Goal: Transaction & Acquisition: Purchase product/service

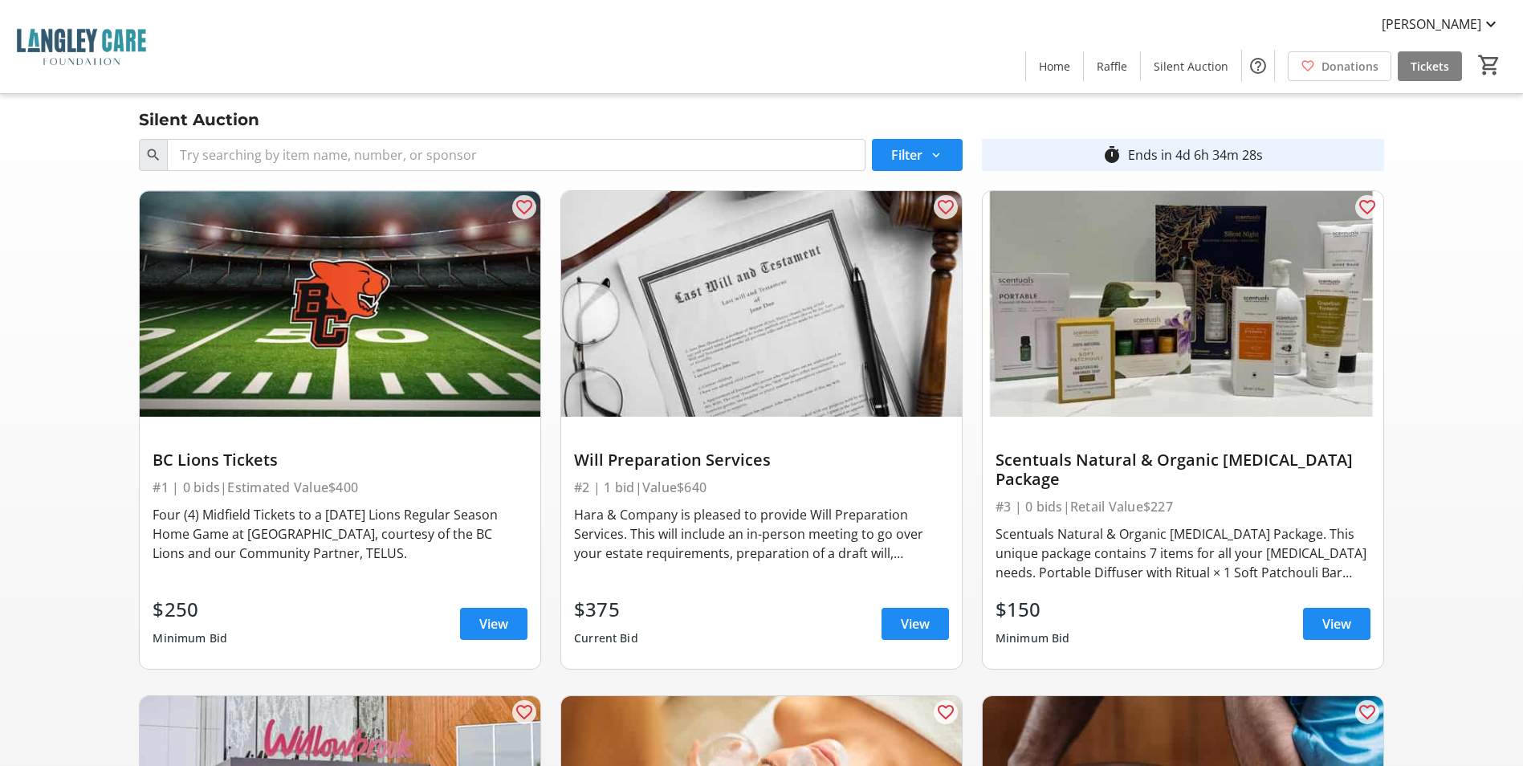
scroll to position [3352, 0]
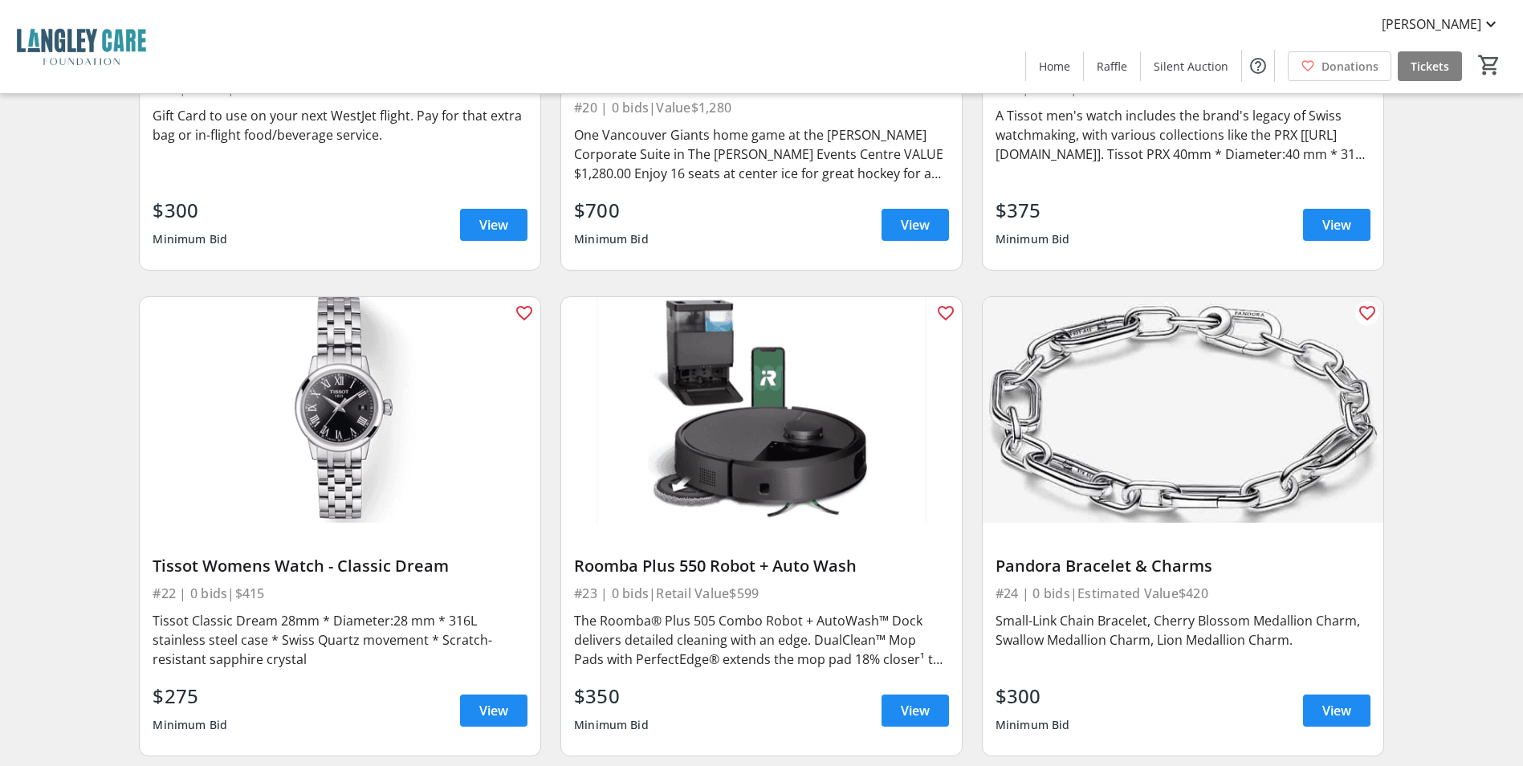
drag, startPoint x: 751, startPoint y: 555, endPoint x: 579, endPoint y: 518, distance: 175.8
click at [579, 523] on div "Roomba Plus 550 Robot + Auto Wash #23 | 0 bids | Retail Value $599 The Roomba® …" at bounding box center [761, 639] width 401 height 233
click at [590, 482] on img at bounding box center [761, 410] width 401 height 226
click at [797, 682] on div "$350 Minimum Bid View" at bounding box center [761, 711] width 375 height 58
drag, startPoint x: 769, startPoint y: 557, endPoint x: 578, endPoint y: 523, distance: 193.4
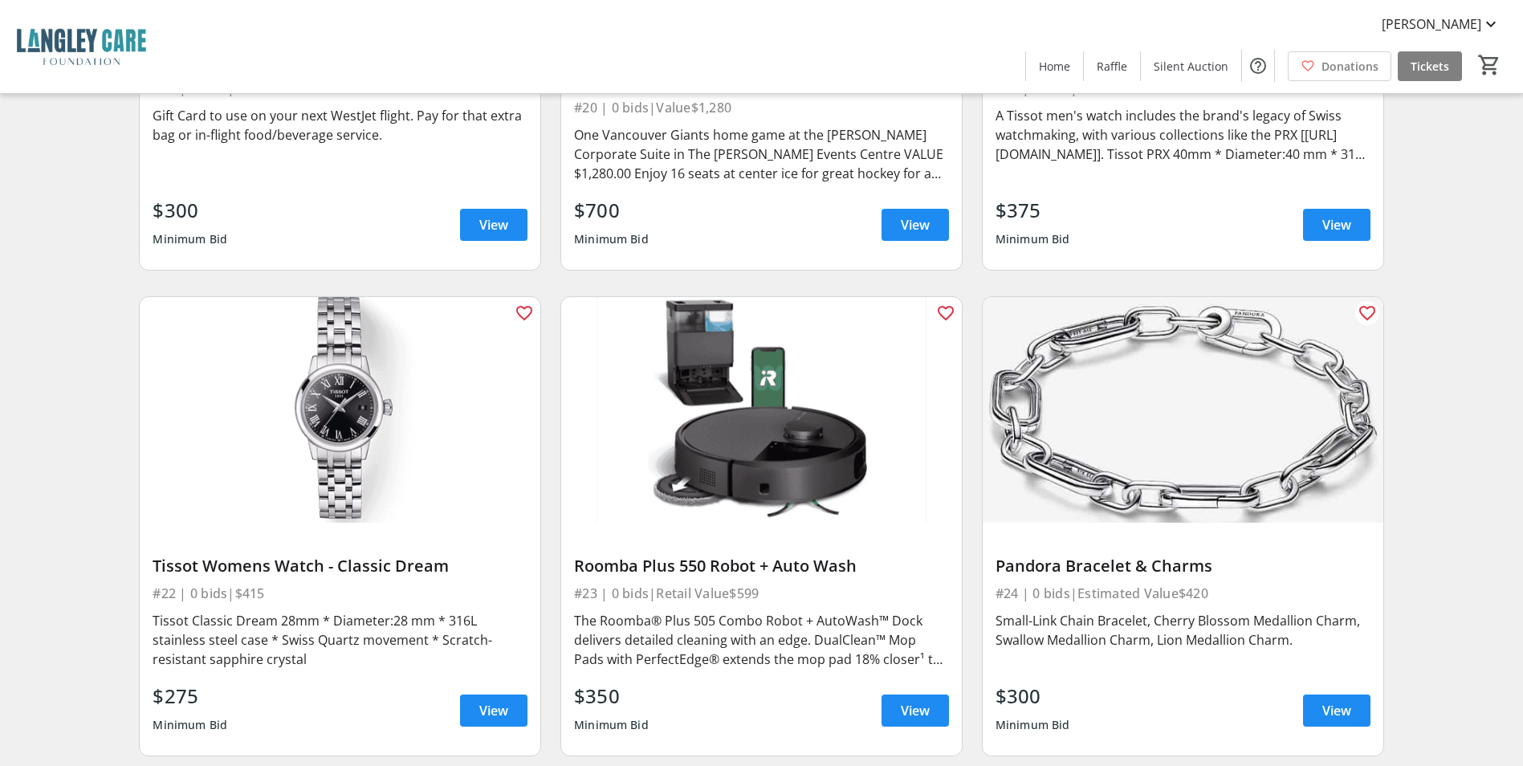
click at [578, 523] on div "Roomba Plus 550 Robot + Auto Wash #23 | 0 bids | Retail Value $599 The Roomba® …" at bounding box center [761, 639] width 401 height 233
click at [610, 461] on img at bounding box center [761, 410] width 401 height 226
click at [752, 582] on div "#23 | 0 bids | Retail Value $599" at bounding box center [761, 593] width 375 height 22
drag, startPoint x: 770, startPoint y: 558, endPoint x: 743, endPoint y: 554, distance: 27.6
click at [743, 582] on div "#23 | 0 bids | Retail Value $599" at bounding box center [761, 593] width 375 height 22
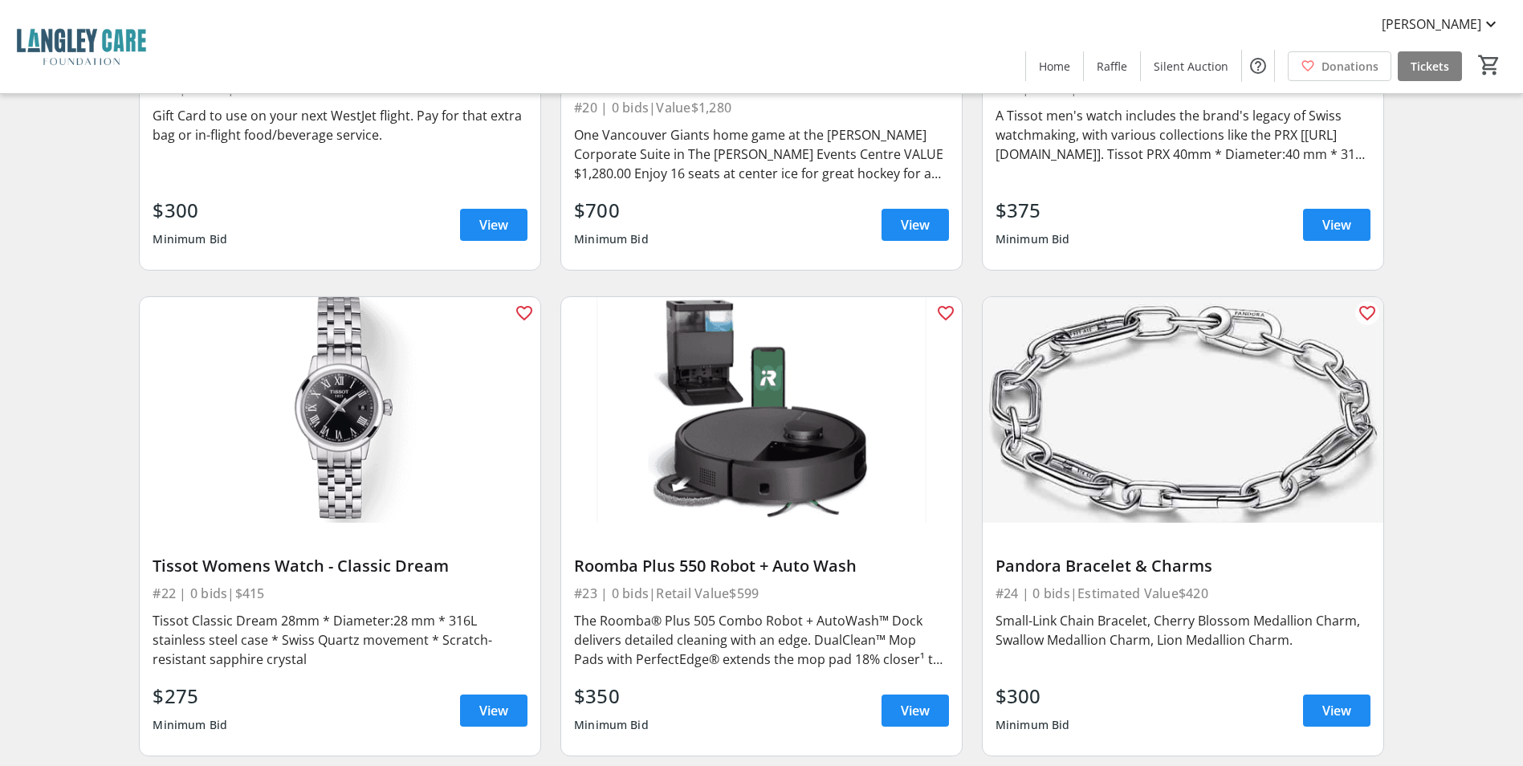
click at [657, 523] on div "Roomba Plus 550 Robot + Auto Wash #23 | 0 bids | Retail Value $599 The Roomba® …" at bounding box center [761, 639] width 401 height 233
drag, startPoint x: 577, startPoint y: 528, endPoint x: 861, endPoint y: 520, distance: 284.4
click at [861, 557] on div "Roomba Plus 550 Robot + Auto Wash" at bounding box center [761, 566] width 375 height 19
copy div "Roomba Plus 550 Robot + Auto Wash"
click at [753, 682] on div "$350 Minimum Bid View" at bounding box center [761, 711] width 375 height 58
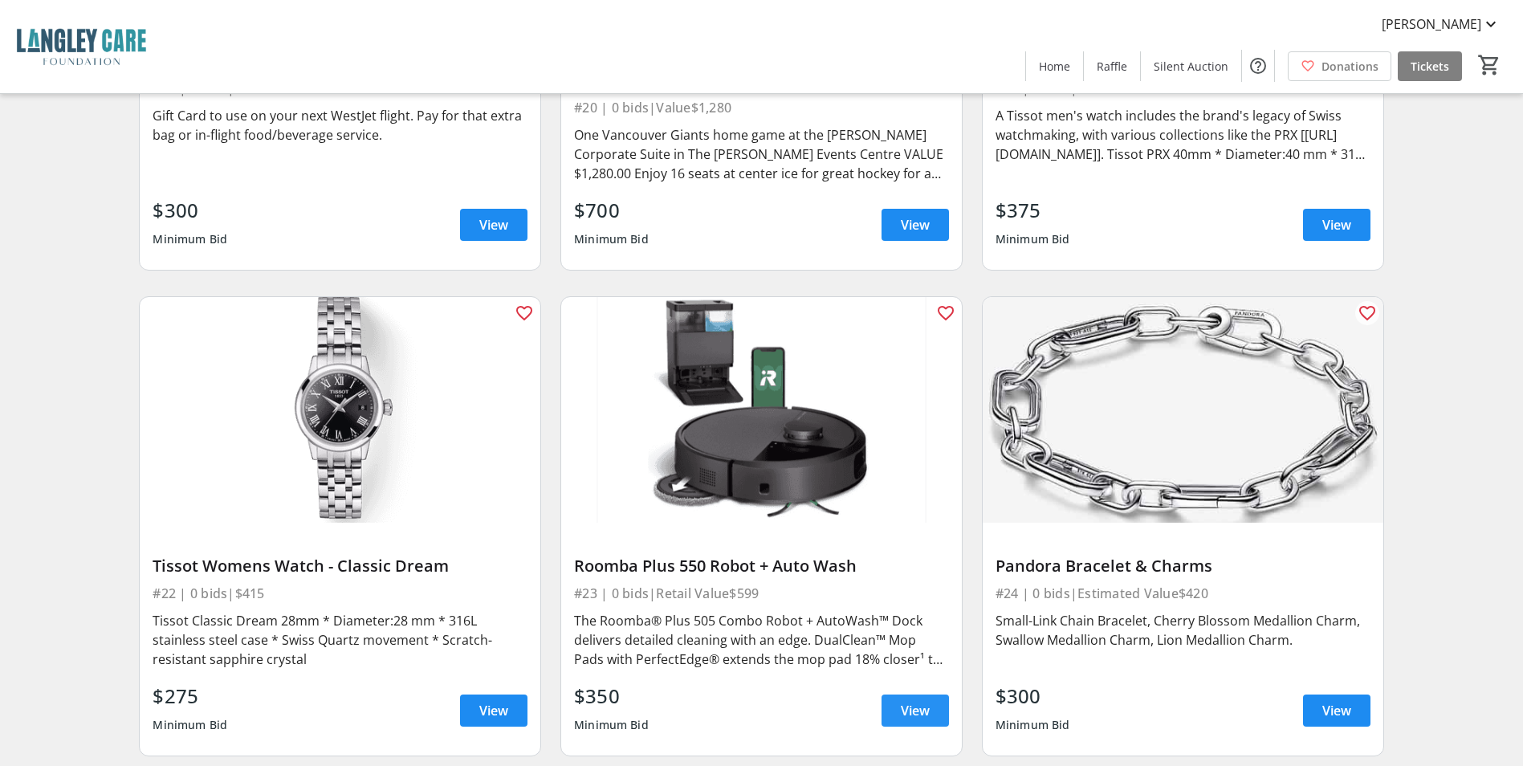
click at [888, 691] on span at bounding box center [915, 710] width 67 height 39
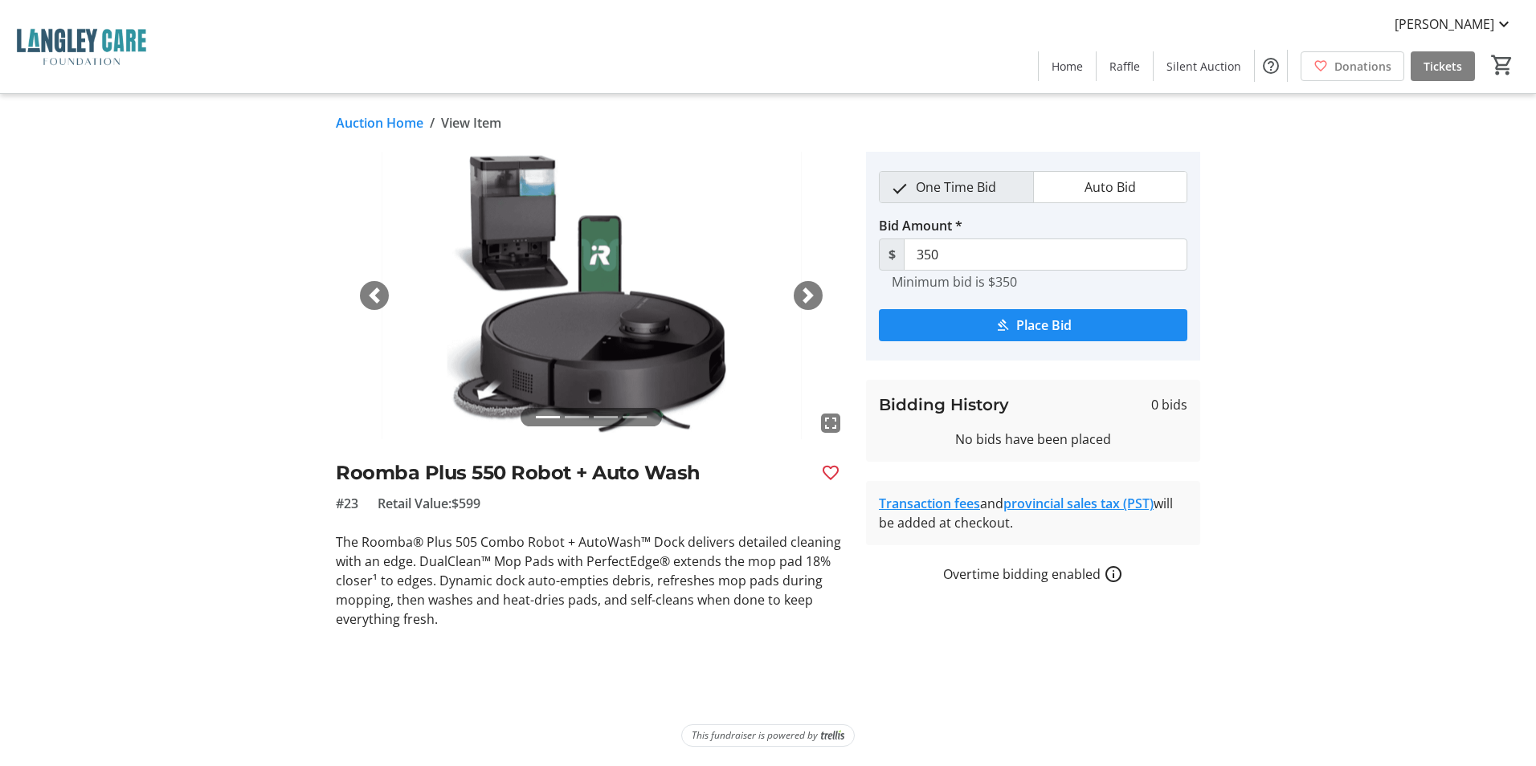
drag, startPoint x: 894, startPoint y: 287, endPoint x: 1036, endPoint y: 274, distance: 142.7
click at [1036, 274] on div "Minimum bid is $350" at bounding box center [1032, 280] width 283 height 19
click at [1018, 284] on div "Minimum bid is $350" at bounding box center [1032, 280] width 283 height 19
drag, startPoint x: 1018, startPoint y: 284, endPoint x: 896, endPoint y: 287, distance: 122.1
click at [896, 287] on div "Minimum bid is $350" at bounding box center [1032, 280] width 283 height 19
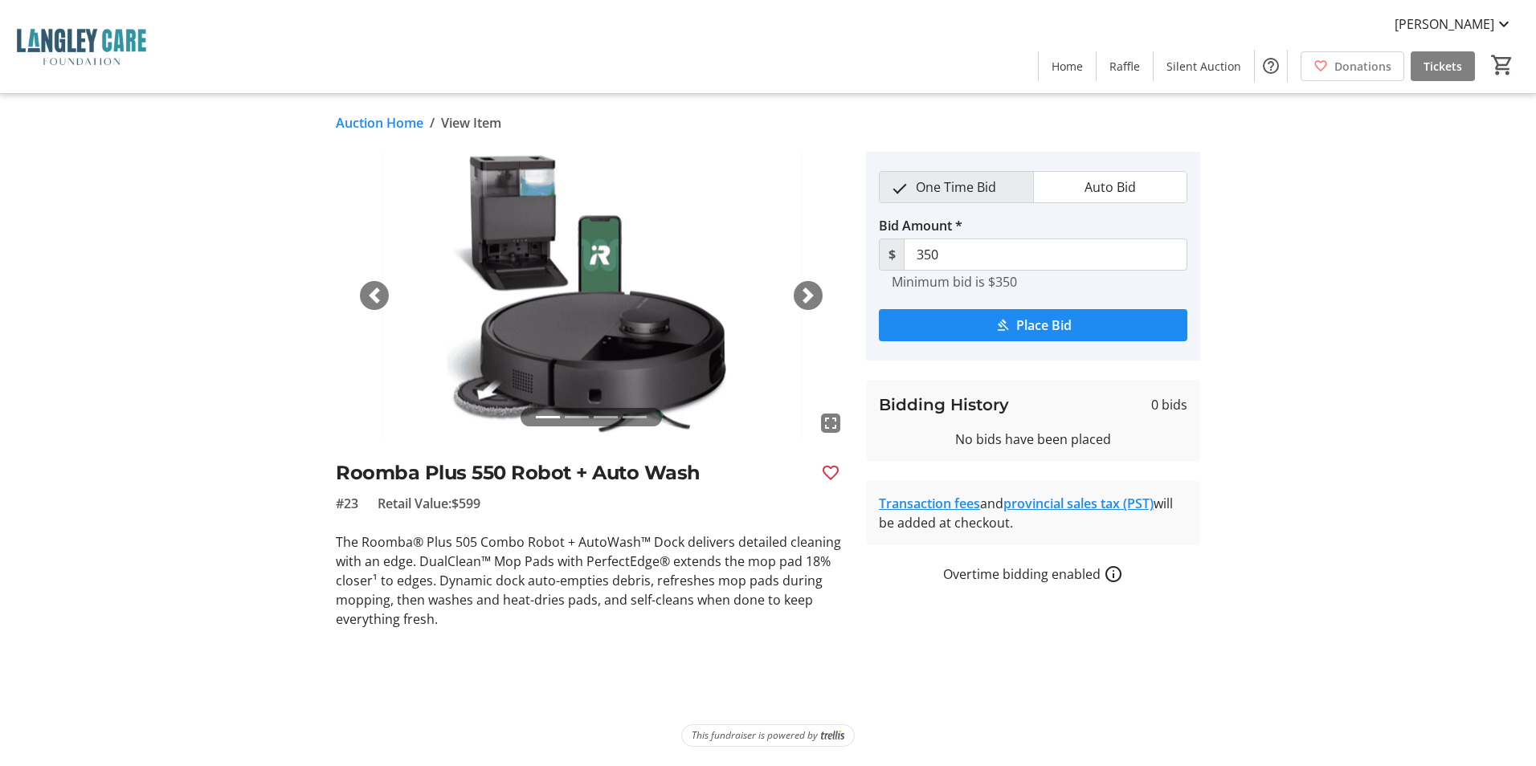
click at [894, 287] on tr-hint "Minimum bid is $350" at bounding box center [953, 282] width 125 height 16
drag, startPoint x: 893, startPoint y: 284, endPoint x: 1050, endPoint y: 213, distance: 172.1
click at [1018, 280] on div "Minimum bid is $350" at bounding box center [1032, 280] width 283 height 19
click at [1062, 183] on mat-pseudo-checkbox "button" at bounding box center [1068, 188] width 14 height 14
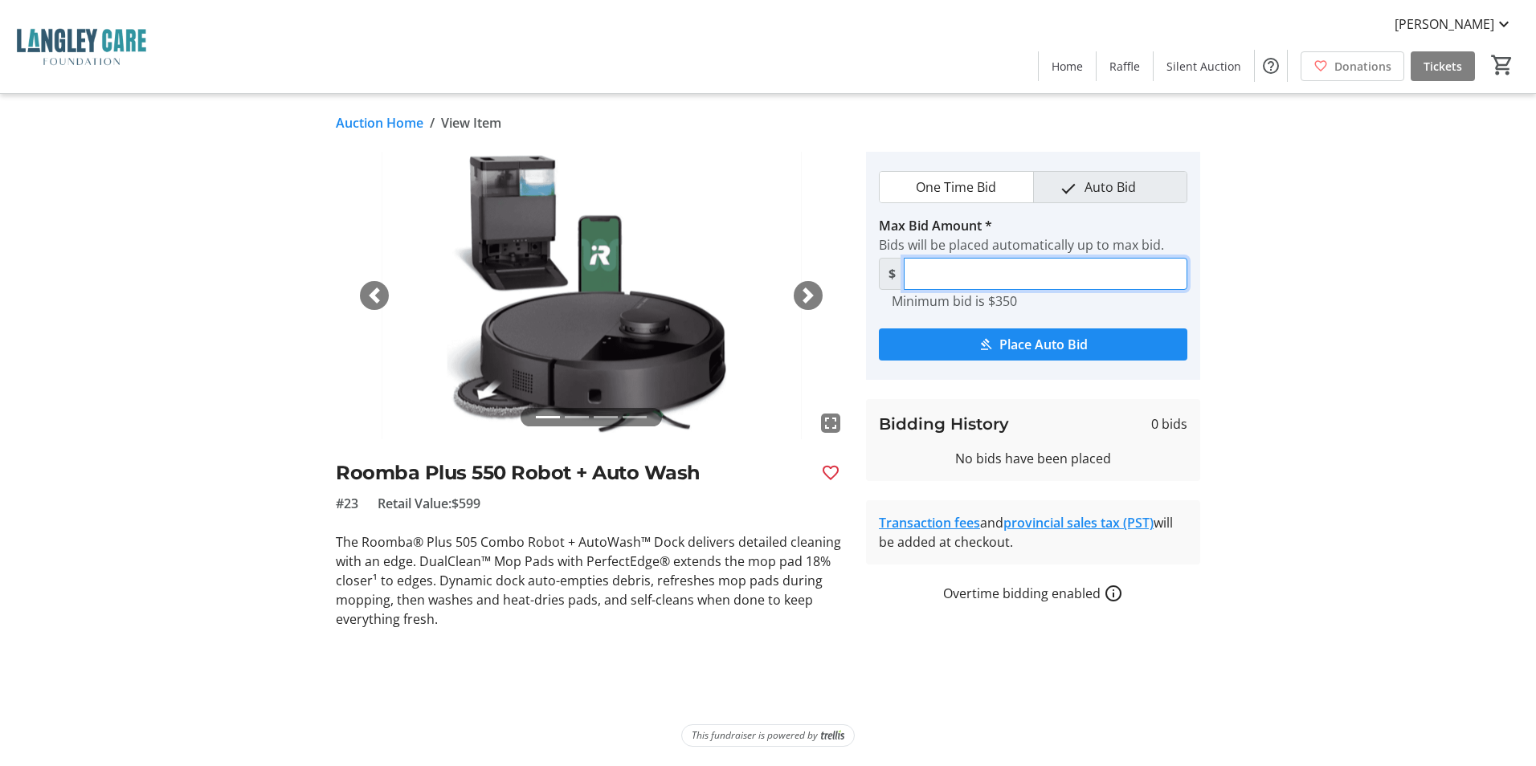
click at [936, 272] on input "Max Bid Amount *" at bounding box center [1044, 274] width 283 height 32
click at [955, 185] on span "One Time Bid" at bounding box center [956, 187] width 100 height 31
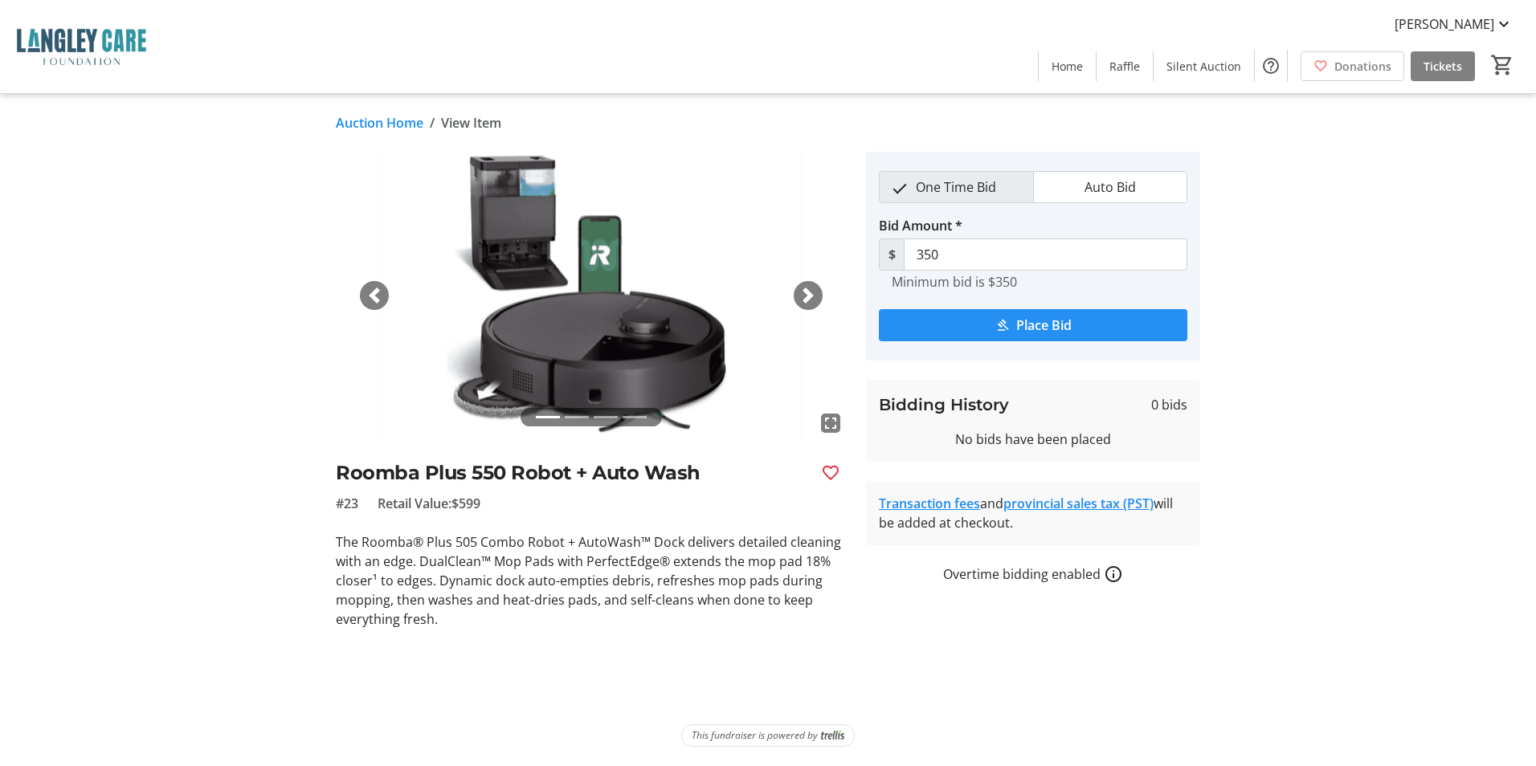
click at [991, 321] on span "submit" at bounding box center [1033, 325] width 308 height 39
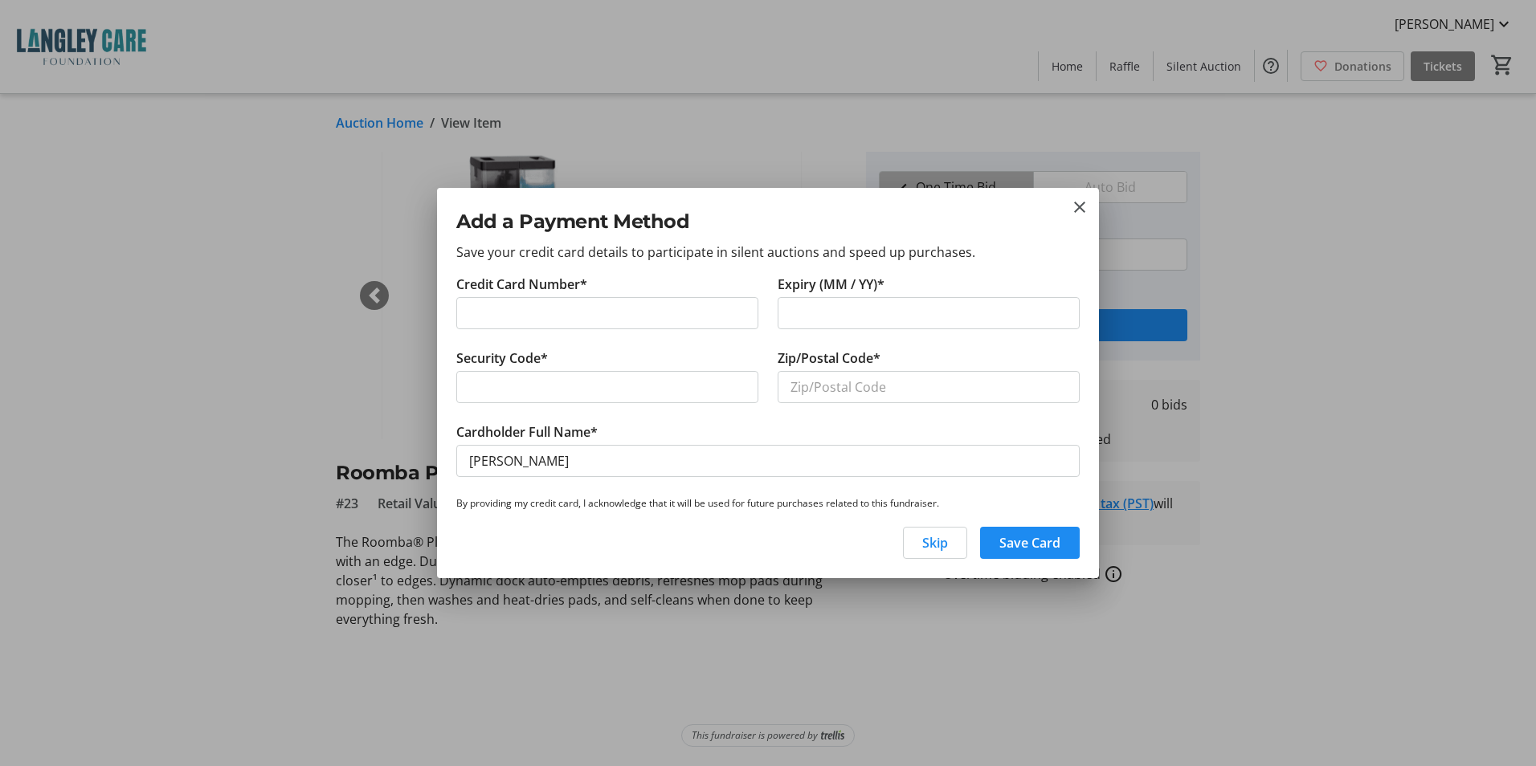
click at [1090, 214] on div "Add a Payment Method Save your credit card details to participate in silent auc…" at bounding box center [768, 231] width 662 height 86
click at [1079, 210] on mat-icon "close" at bounding box center [1079, 207] width 19 height 19
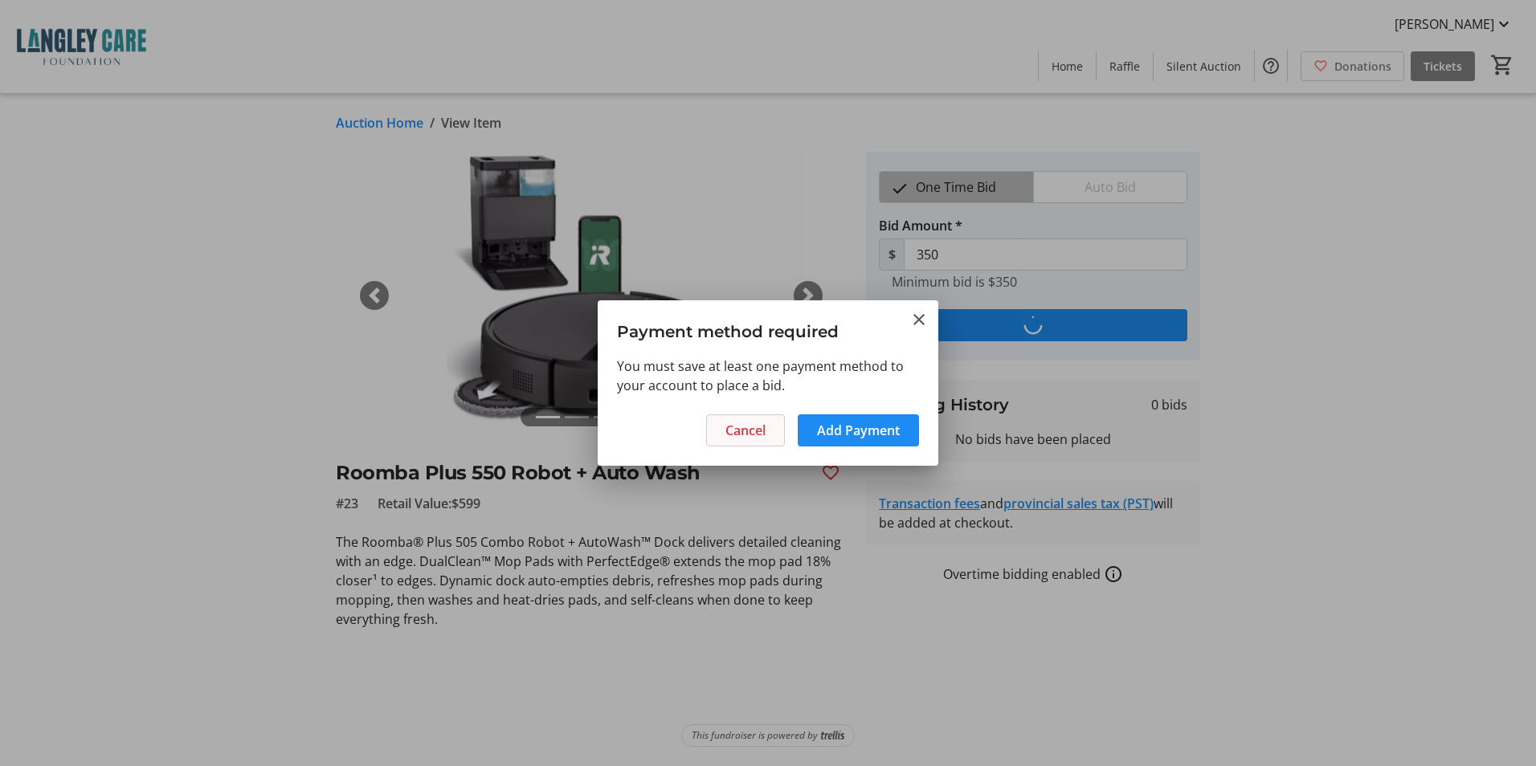
click at [773, 433] on span at bounding box center [745, 430] width 77 height 39
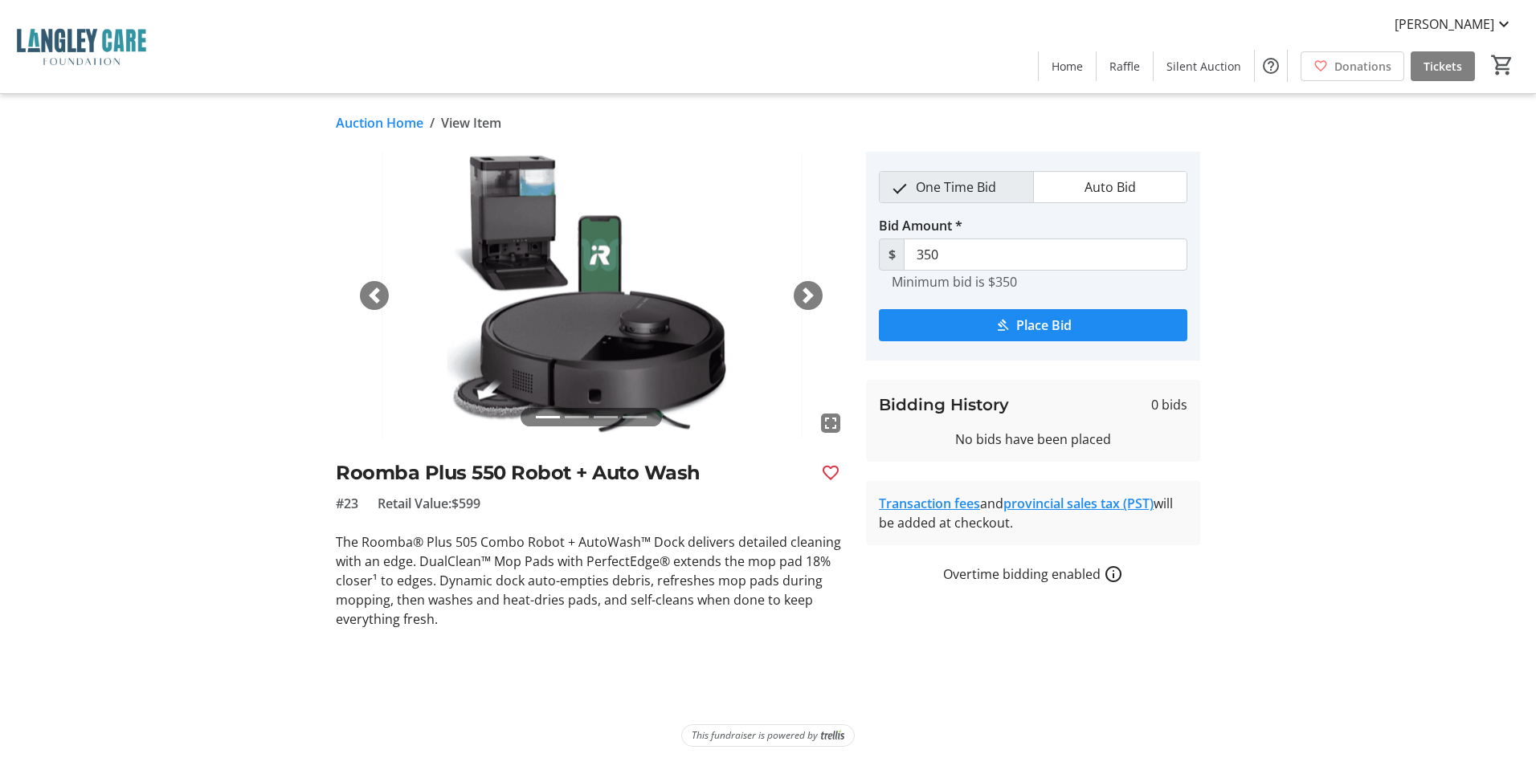
click at [347, 116] on link "Auction Home" at bounding box center [380, 122] width 88 height 19
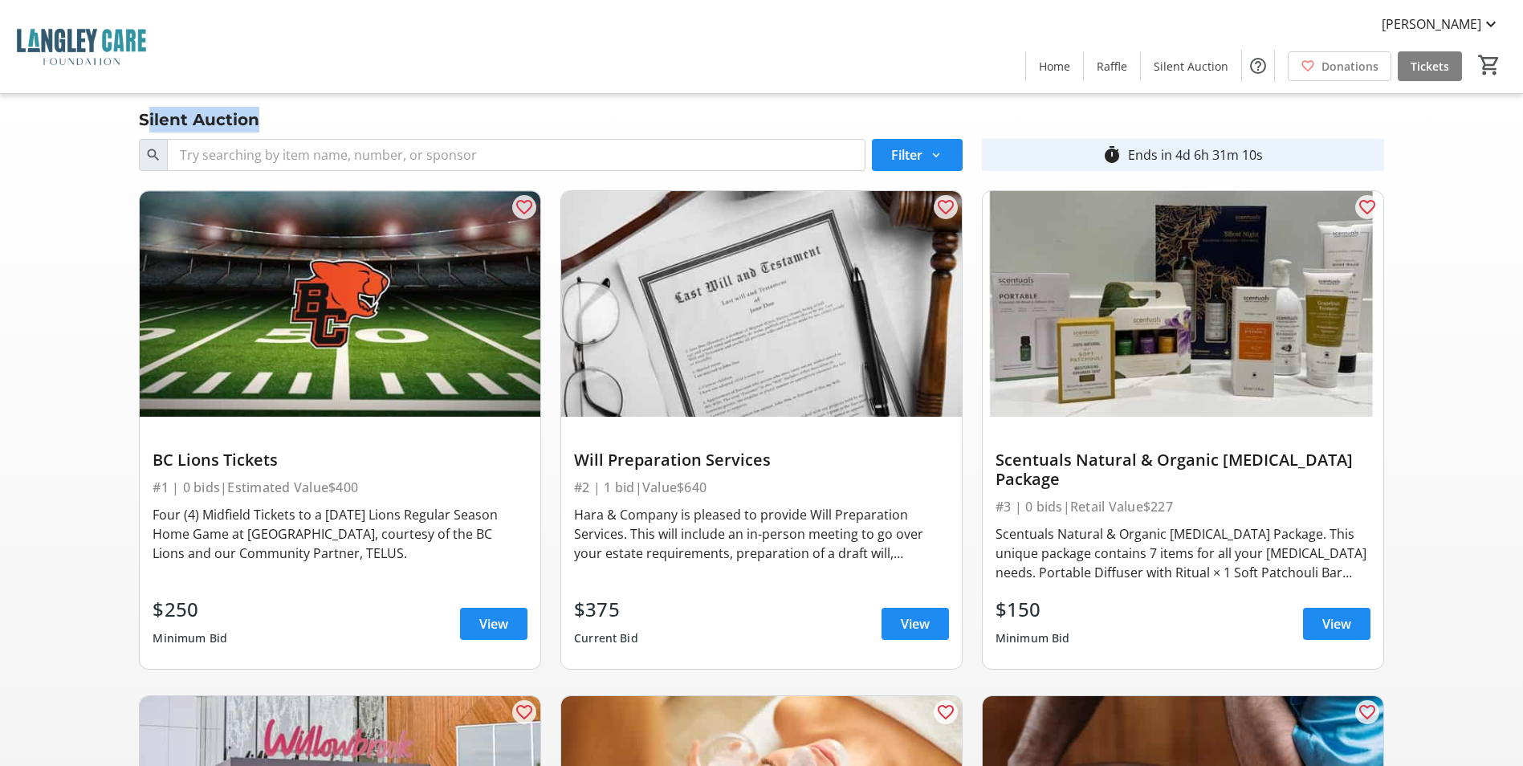
drag, startPoint x: 145, startPoint y: 121, endPoint x: 257, endPoint y: 118, distance: 111.7
click at [257, 118] on div "Silent Auction" at bounding box center [199, 120] width 140 height 26
click at [275, 116] on div "Silent Auction" at bounding box center [761, 120] width 1264 height 26
drag, startPoint x: 257, startPoint y: 127, endPoint x: 143, endPoint y: 130, distance: 114.1
click at [143, 130] on div "Silent Auction" at bounding box center [199, 120] width 140 height 26
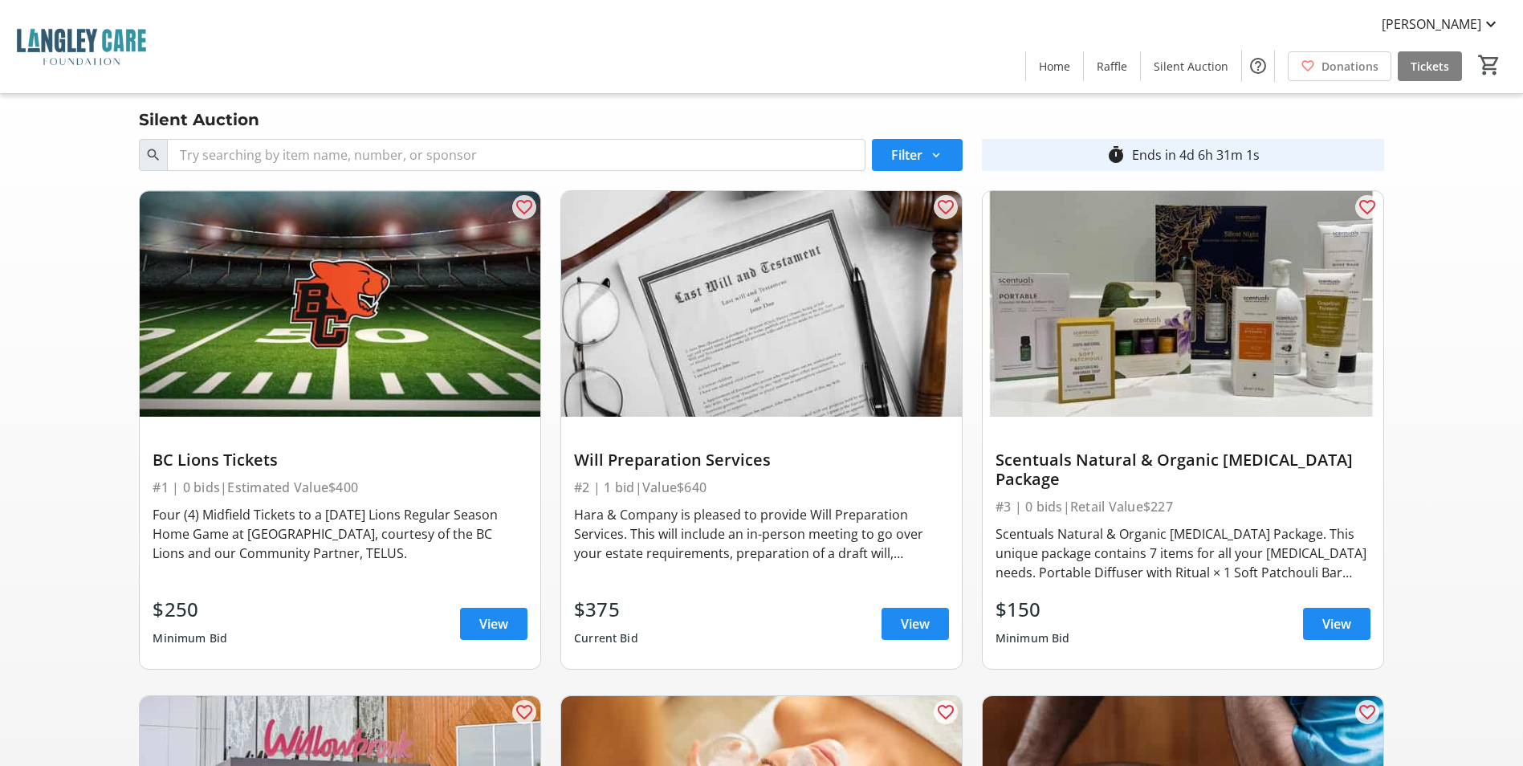
drag, startPoint x: 1270, startPoint y: 160, endPoint x: 1106, endPoint y: 157, distance: 164.7
click at [1106, 157] on div "timer_outline Ends in 4d 6h 31m 1s" at bounding box center [1183, 155] width 402 height 32
click at [1113, 154] on mat-icon "timer_outline" at bounding box center [1116, 154] width 19 height 19
click at [1058, 141] on div "timer_outline Ends in 4d 6h 31m 0s" at bounding box center [1183, 155] width 402 height 32
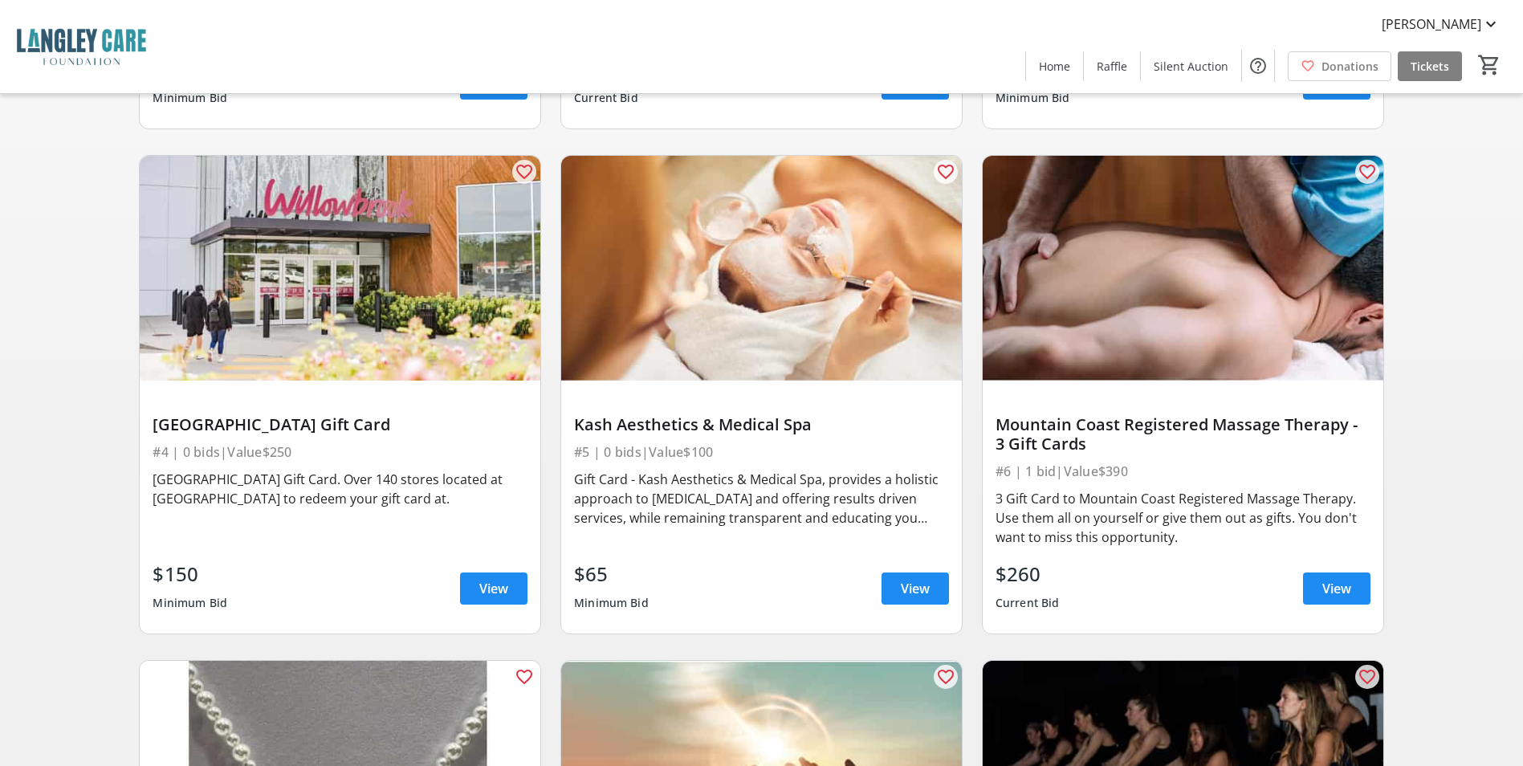
scroll to position [670, 0]
